Goal: Task Accomplishment & Management: Use online tool/utility

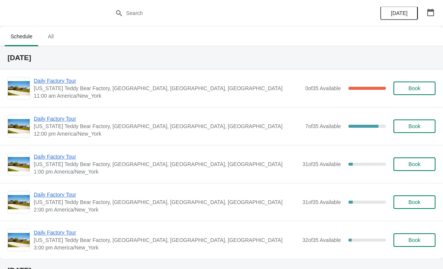
click at [69, 84] on span "Daily Factory Tour" at bounding box center [168, 81] width 268 height 8
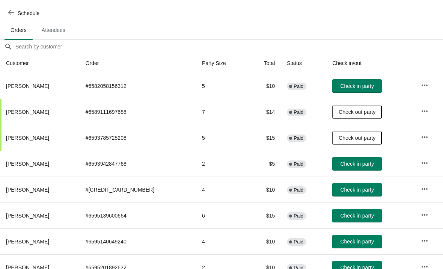
scroll to position [51, 0]
click at [348, 87] on span "Check in party" at bounding box center [356, 86] width 33 height 6
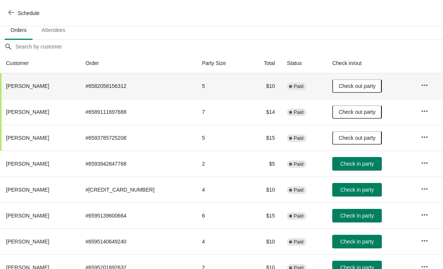
click at [344, 216] on span "Check in party" at bounding box center [356, 216] width 33 height 6
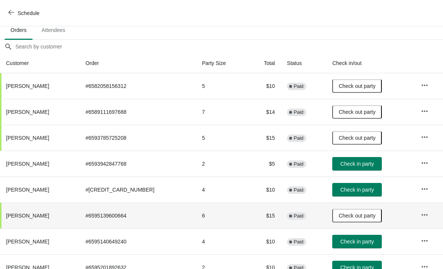
click at [352, 192] on span "Check in party" at bounding box center [356, 190] width 33 height 6
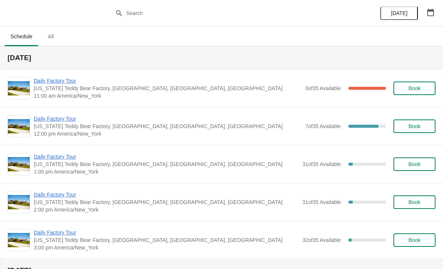
click at [51, 82] on span "Daily Factory Tour" at bounding box center [168, 81] width 268 height 8
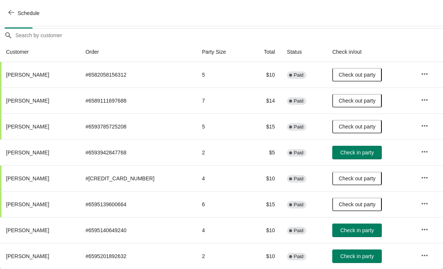
scroll to position [63, 0]
click at [357, 231] on span "Check in party" at bounding box center [356, 230] width 33 height 6
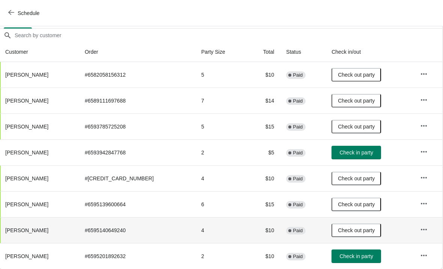
scroll to position [63, 0]
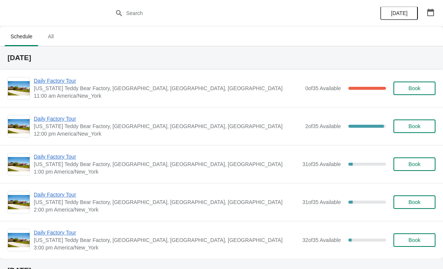
click at [80, 118] on span "Daily Factory Tour" at bounding box center [168, 119] width 268 height 8
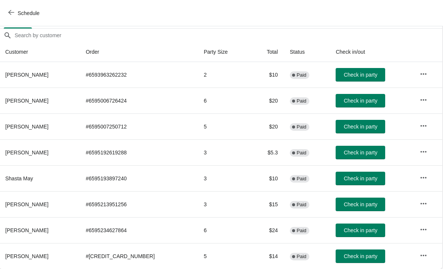
scroll to position [63, 0]
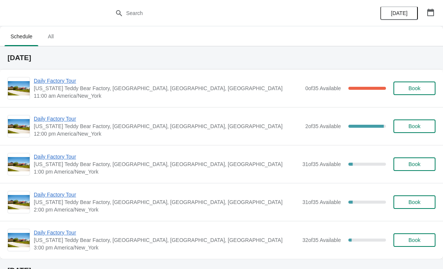
click at [71, 120] on span "Daily Factory Tour" at bounding box center [168, 119] width 268 height 8
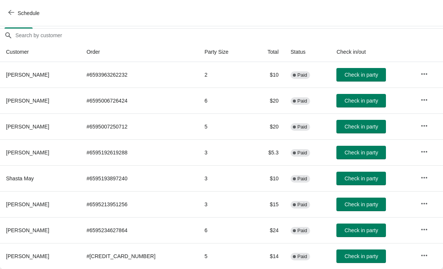
scroll to position [63, 0]
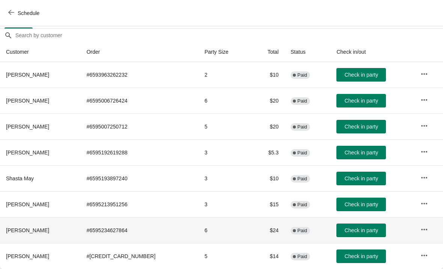
click at [436, 228] on td at bounding box center [429, 230] width 29 height 26
click at [427, 229] on button "button" at bounding box center [425, 230] width 14 height 14
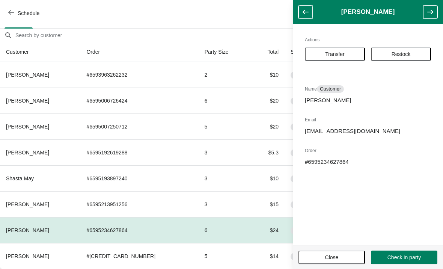
click at [339, 53] on span "Transfer" at bounding box center [335, 54] width 20 height 6
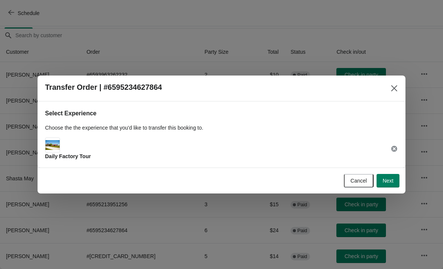
click at [383, 180] on span "Next" at bounding box center [388, 181] width 11 height 6
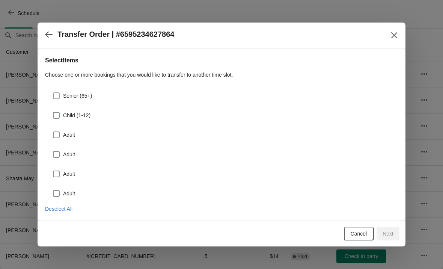
click at [60, 93] on span at bounding box center [57, 96] width 8 height 8
click at [53, 93] on input "Senior (65+)" at bounding box center [53, 92] width 0 height 0
checkbox input "true"
select select "Senior (65+)"
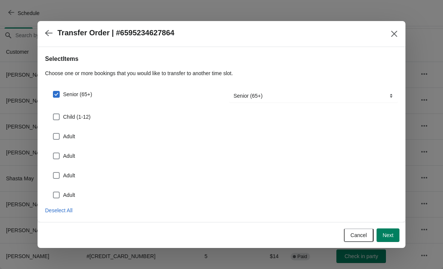
click at [59, 119] on span at bounding box center [56, 116] width 7 height 7
click at [53, 114] on input "Child (1-12)" at bounding box center [53, 113] width 0 height 0
checkbox input "true"
select select "Child (1-12)"
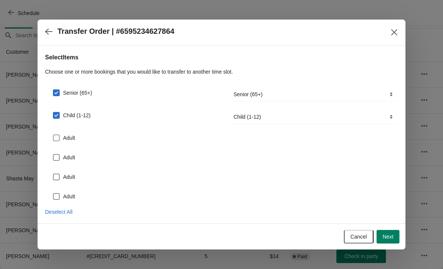
click at [59, 137] on span at bounding box center [56, 137] width 7 height 7
click at [53, 135] on input "Adult" at bounding box center [53, 134] width 0 height 0
checkbox input "true"
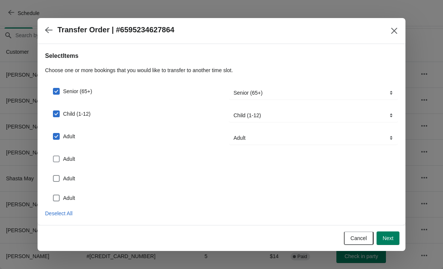
click at [59, 158] on span at bounding box center [56, 159] width 7 height 7
click at [53, 156] on input "Adult" at bounding box center [53, 156] width 0 height 0
checkbox input "true"
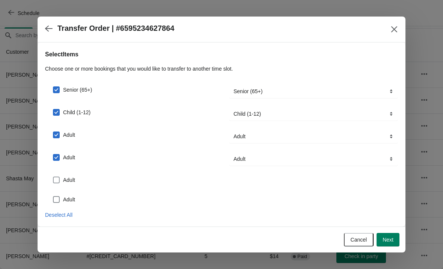
click at [59, 178] on span at bounding box center [56, 180] width 7 height 7
click at [53, 177] on input "Adult" at bounding box center [53, 177] width 0 height 0
checkbox input "true"
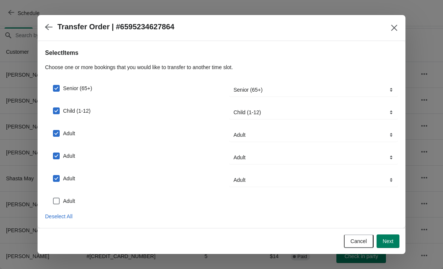
click at [59, 198] on span at bounding box center [56, 201] width 7 height 7
click at [53, 198] on input "Adult" at bounding box center [53, 198] width 0 height 0
checkbox input "true"
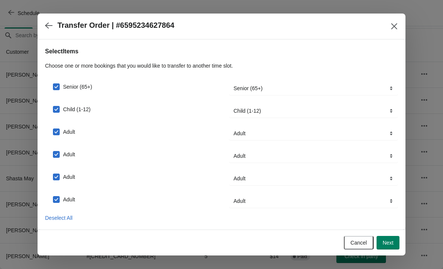
click at [391, 248] on button "Next" at bounding box center [388, 243] width 23 height 14
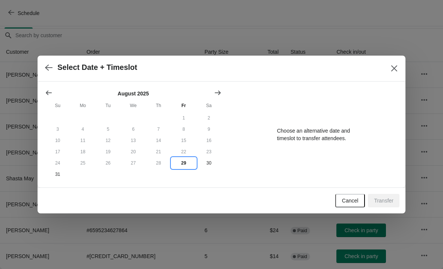
click at [186, 162] on button "29" at bounding box center [183, 162] width 25 height 11
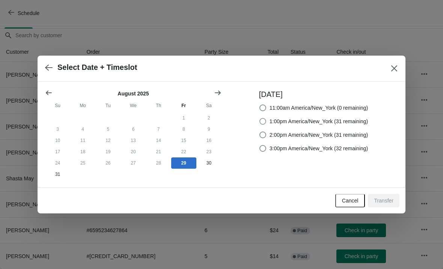
click at [261, 121] on span at bounding box center [263, 121] width 7 height 7
click at [260, 118] on input "1:00pm America/New_York (31 remaining)" at bounding box center [260, 118] width 0 height 0
radio input "true"
click at [391, 204] on span "Transfer" at bounding box center [384, 201] width 20 height 6
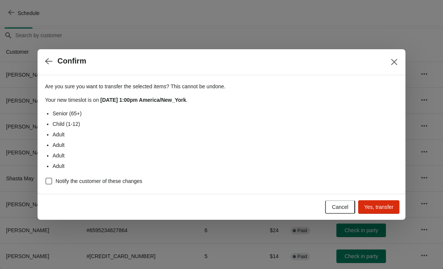
click at [389, 209] on span "Yes, transfer" at bounding box center [378, 207] width 29 height 6
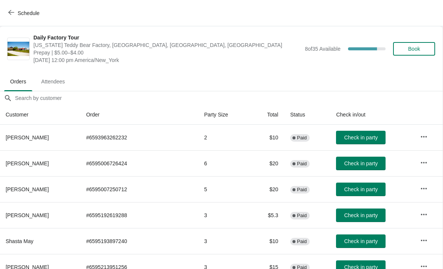
scroll to position [0, 0]
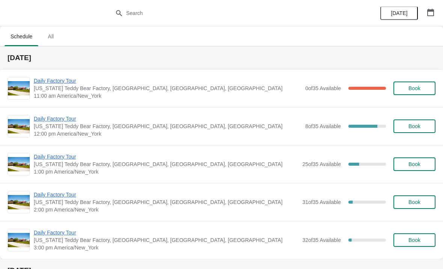
click at [48, 127] on span "[US_STATE] Teddy Bear Factory, [GEOGRAPHIC_DATA], [GEOGRAPHIC_DATA], [GEOGRAPHI…" at bounding box center [168, 126] width 268 height 8
click at [60, 121] on span "Daily Factory Tour" at bounding box center [168, 119] width 268 height 8
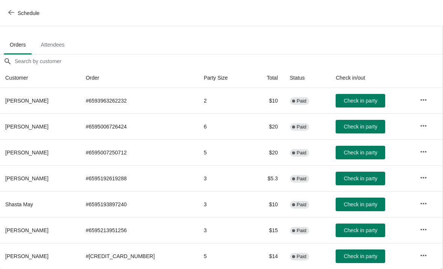
scroll to position [37, 0]
click at [15, 14] on span "Schedule" at bounding box center [25, 12] width 30 height 7
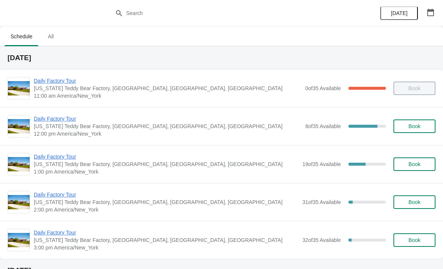
click at [44, 121] on span "Daily Factory Tour" at bounding box center [168, 119] width 268 height 8
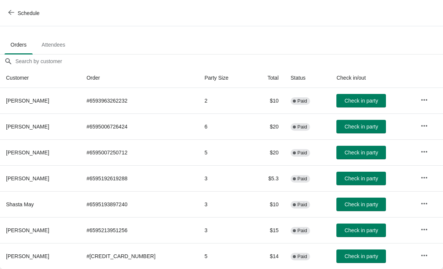
scroll to position [37, 0]
click at [14, 11] on icon "button" at bounding box center [11, 12] width 6 height 6
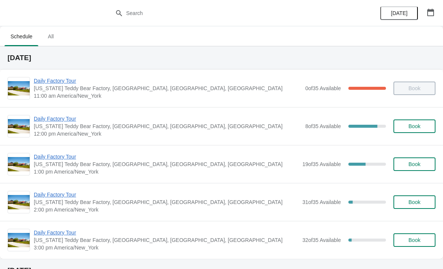
click at [62, 160] on span "Daily Factory Tour" at bounding box center [166, 157] width 265 height 8
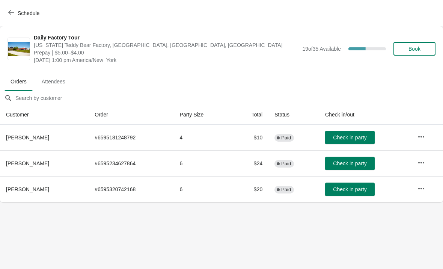
click at [4, 19] on button "Schedule" at bounding box center [25, 13] width 42 height 14
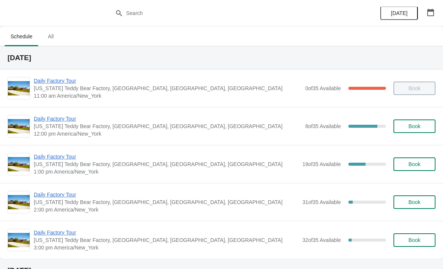
click at [47, 117] on span "Daily Factory Tour" at bounding box center [168, 119] width 268 height 8
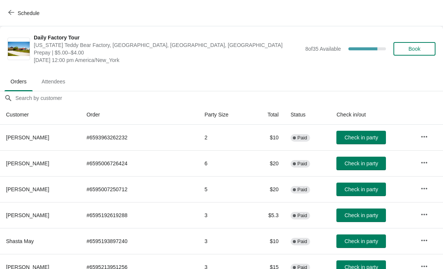
click at [17, 12] on span "Schedule" at bounding box center [25, 12] width 30 height 7
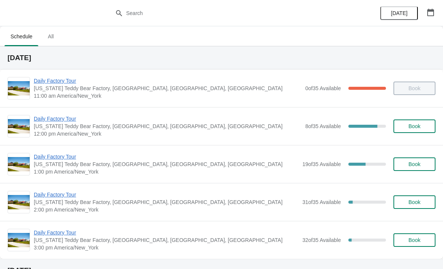
click at [41, 121] on span "Daily Factory Tour" at bounding box center [168, 119] width 268 height 8
click at [44, 121] on span "Daily Factory Tour" at bounding box center [168, 119] width 268 height 8
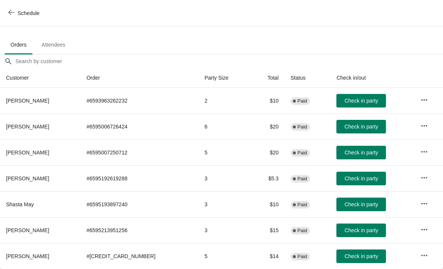
scroll to position [37, 0]
click at [11, 15] on icon "button" at bounding box center [11, 12] width 6 height 6
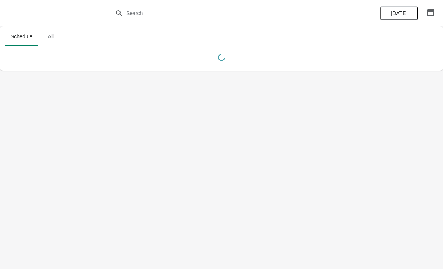
scroll to position [0, 0]
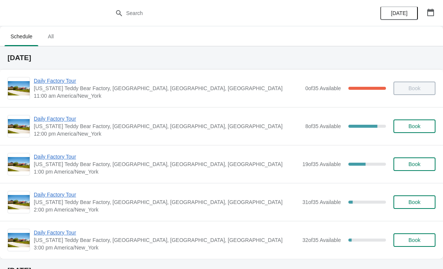
click at [49, 122] on span "Daily Factory Tour" at bounding box center [168, 119] width 268 height 8
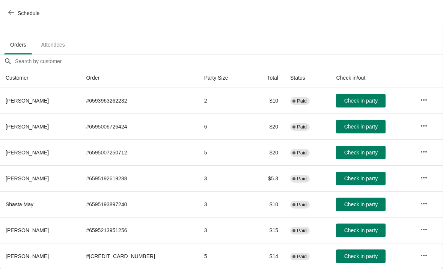
scroll to position [37, 0]
click at [348, 254] on span "Check in party" at bounding box center [360, 256] width 33 height 6
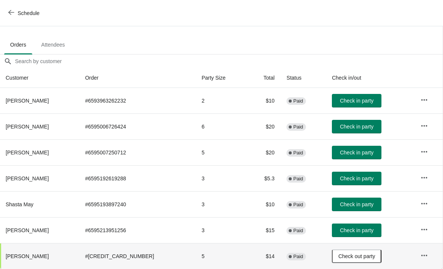
click at [353, 232] on span "Check in party" at bounding box center [356, 230] width 33 height 6
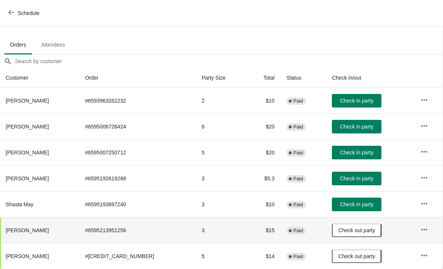
click at [356, 101] on span "Check in party" at bounding box center [356, 101] width 33 height 6
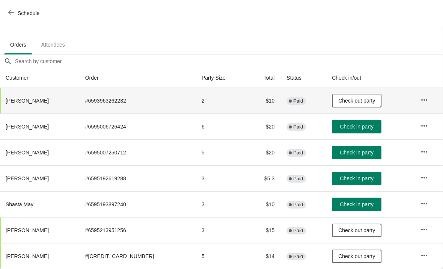
click at [356, 177] on span "Check in party" at bounding box center [356, 178] width 33 height 6
